Goal: Transaction & Acquisition: Purchase product/service

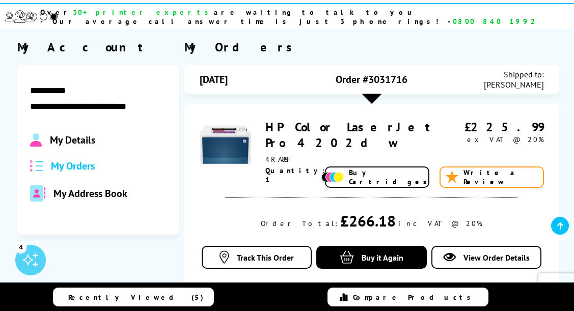
click at [71, 159] on span "My Orders" at bounding box center [73, 165] width 44 height 13
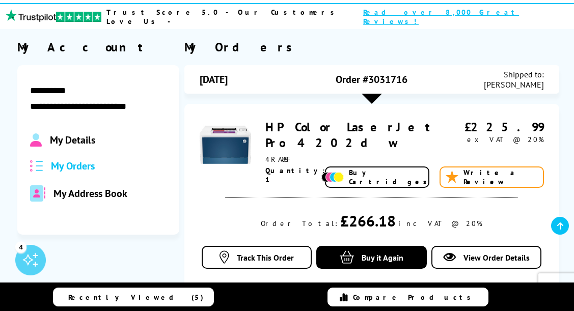
click at [85, 159] on span "My Orders" at bounding box center [73, 165] width 44 height 13
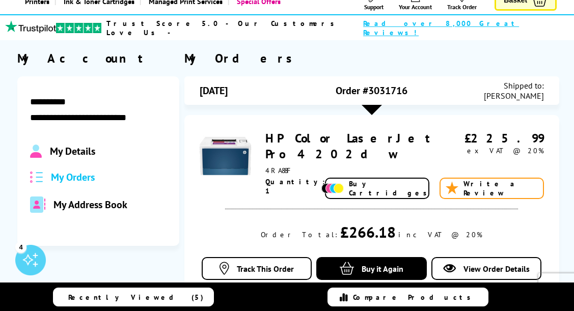
scroll to position [108, 0]
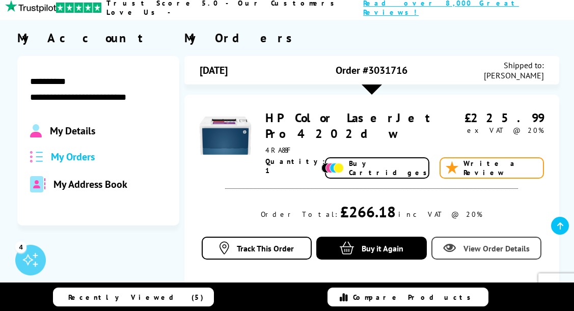
click at [468, 243] on span "View Order Details" at bounding box center [496, 248] width 66 height 10
click at [466, 243] on span "View Order Details" at bounding box center [496, 248] width 66 height 10
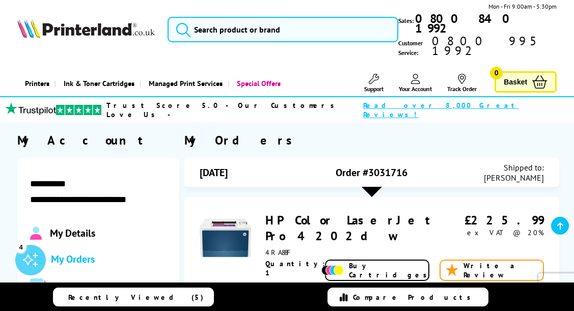
scroll to position [0, 0]
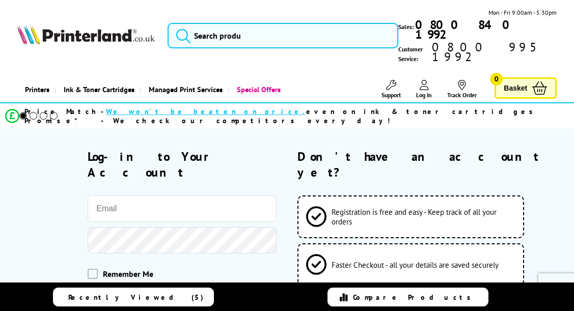
type input "[EMAIL_ADDRESS][DOMAIN_NAME]"
click at [188, 289] on button "Log-in to your account" at bounding box center [182, 307] width 189 height 37
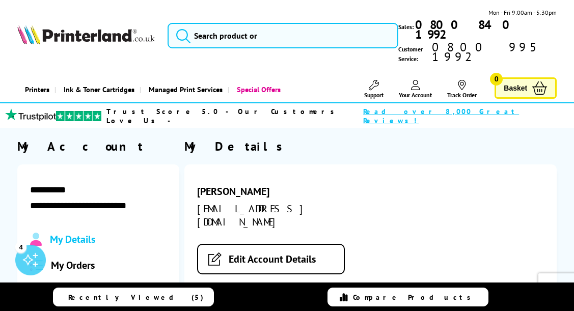
click at [76, 259] on span "My Orders" at bounding box center [73, 265] width 44 height 13
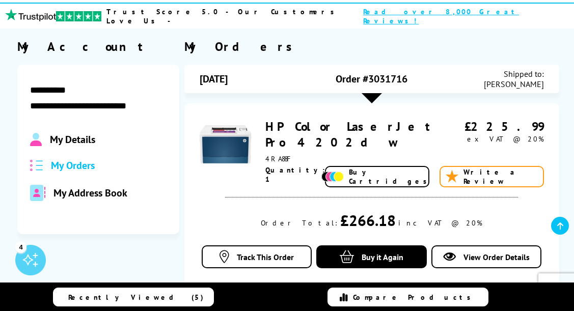
scroll to position [102, 0]
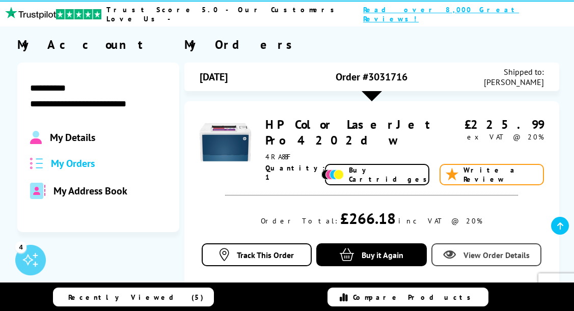
click at [491, 250] on span "View Order Details" at bounding box center [496, 255] width 66 height 10
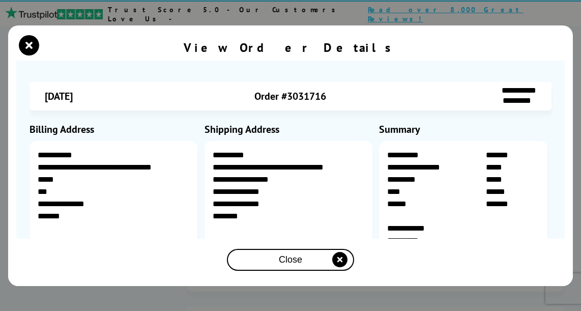
click at [290, 256] on span "Close" at bounding box center [290, 259] width 23 height 11
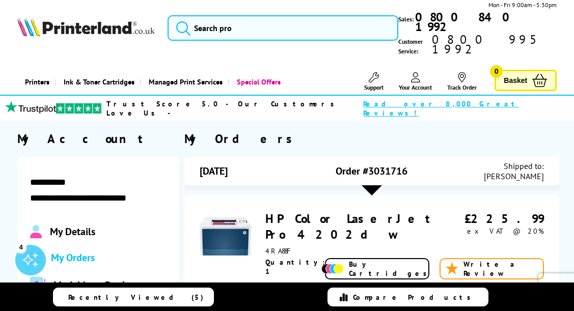
scroll to position [0, 0]
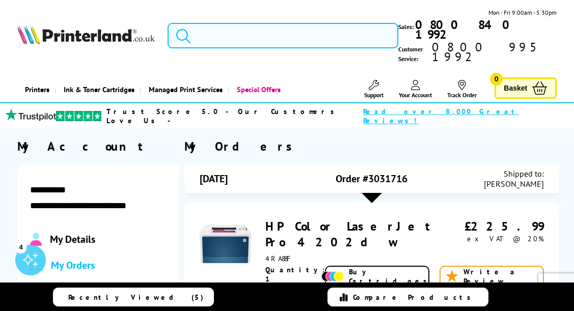
click at [244, 28] on input "search" at bounding box center [282, 35] width 231 height 25
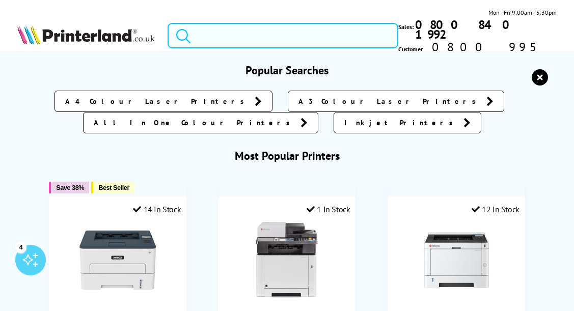
paste input "HP LaserJet M209"
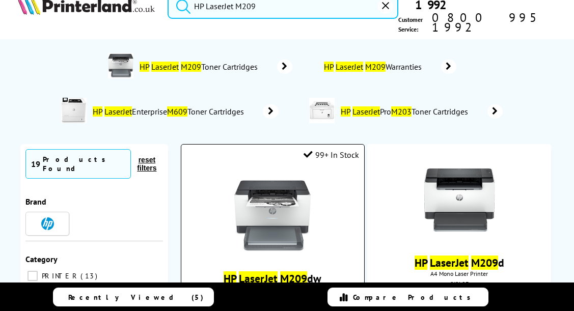
scroll to position [31, 0]
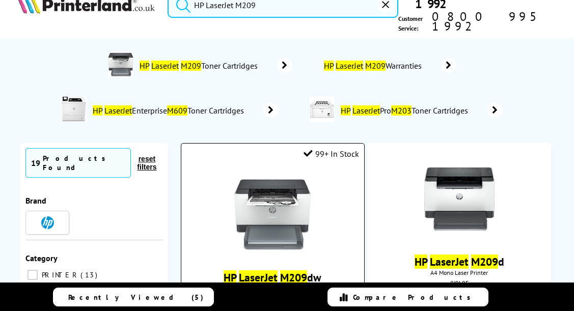
type input "HP LaserJet M209"
click at [286, 177] on img at bounding box center [272, 215] width 76 height 76
